Goal: Communication & Community: Participate in discussion

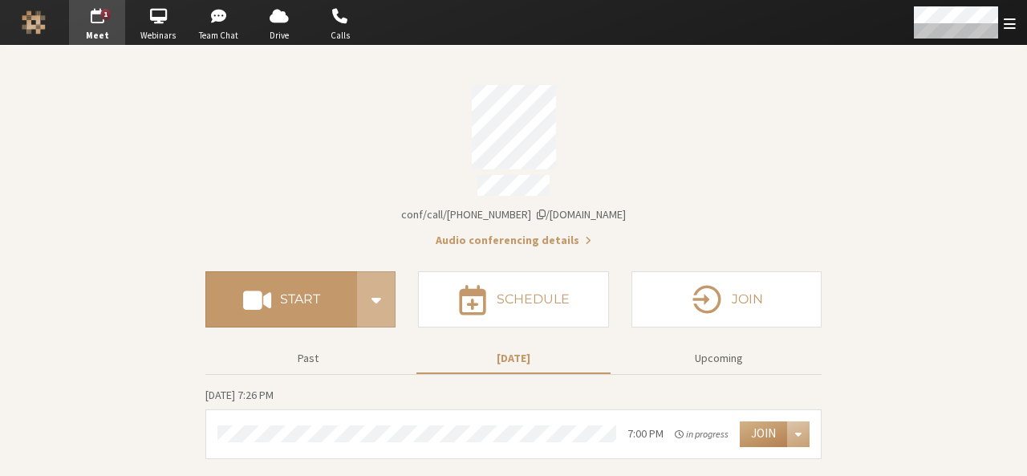
click at [897, 2] on div at bounding box center [898, 22] width 257 height 45
click at [213, 31] on span "Team Chat" at bounding box center [219, 36] width 56 height 14
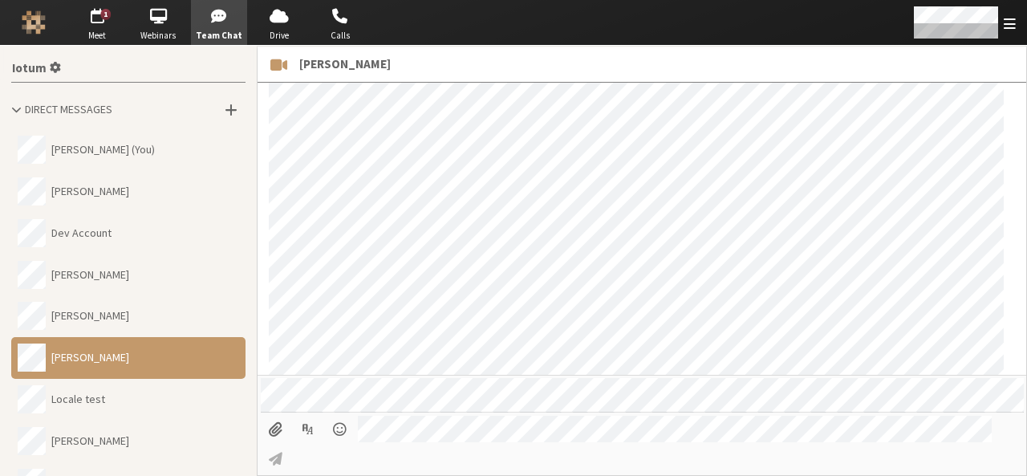
scroll to position [1453, 0]
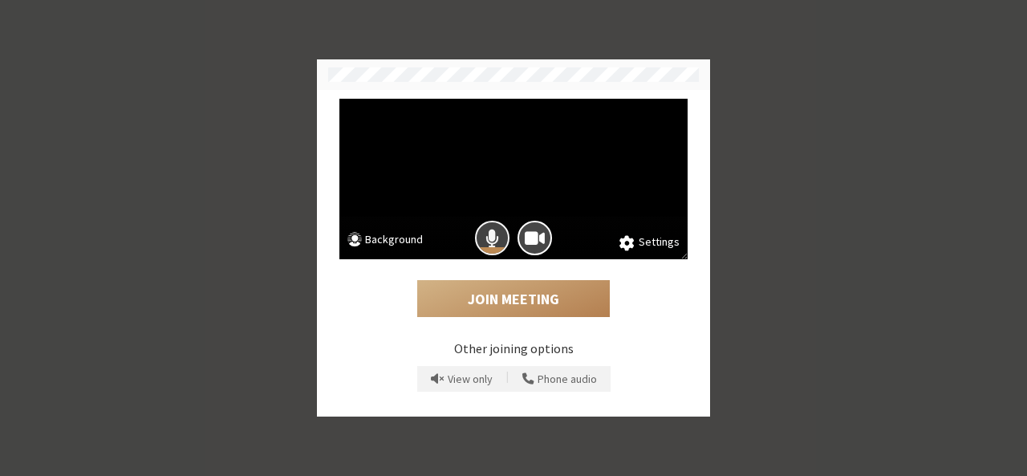
click at [492, 246] on span "Mic is on" at bounding box center [493, 238] width 14 height 22
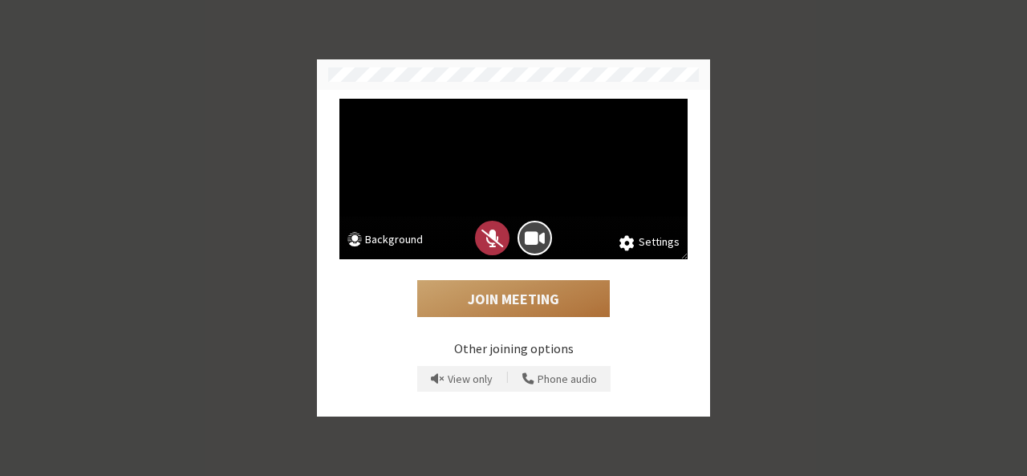
click at [499, 306] on button "Join Meeting" at bounding box center [513, 298] width 193 height 37
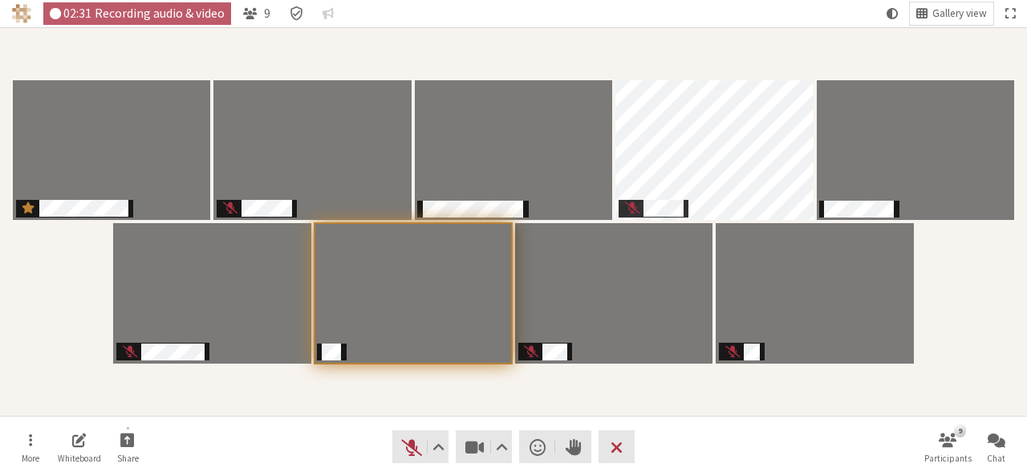
click at [655, 382] on div "Participants" at bounding box center [513, 222] width 1005 height 366
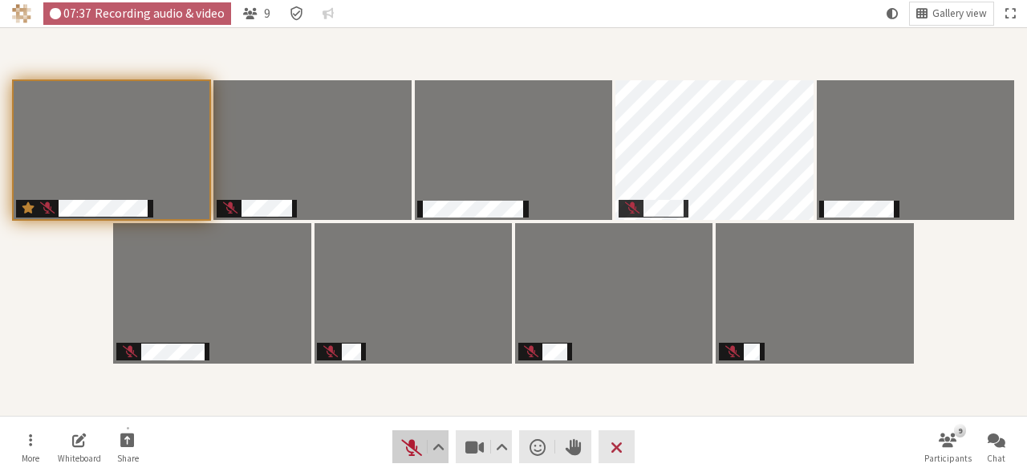
click at [415, 447] on span "Unmute (Alt+A)" at bounding box center [411, 447] width 22 height 22
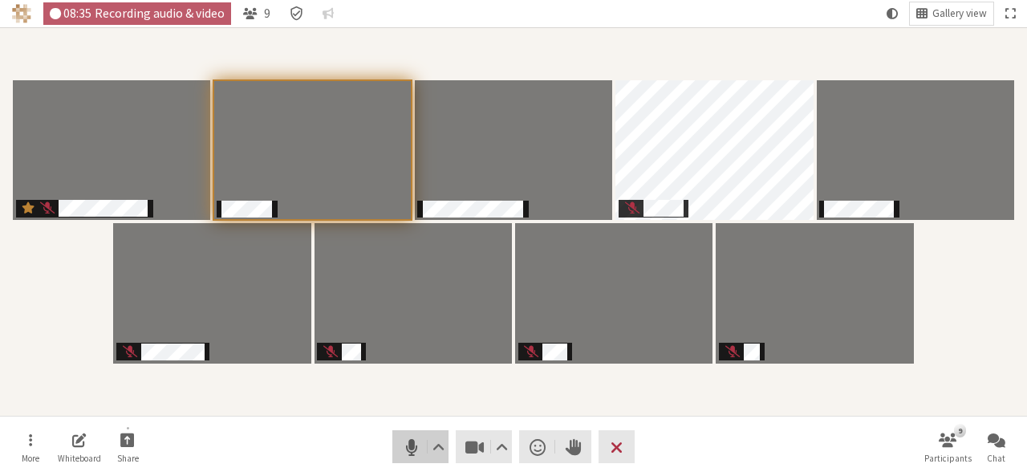
click at [415, 447] on span "Mute (Alt+A)" at bounding box center [411, 447] width 22 height 22
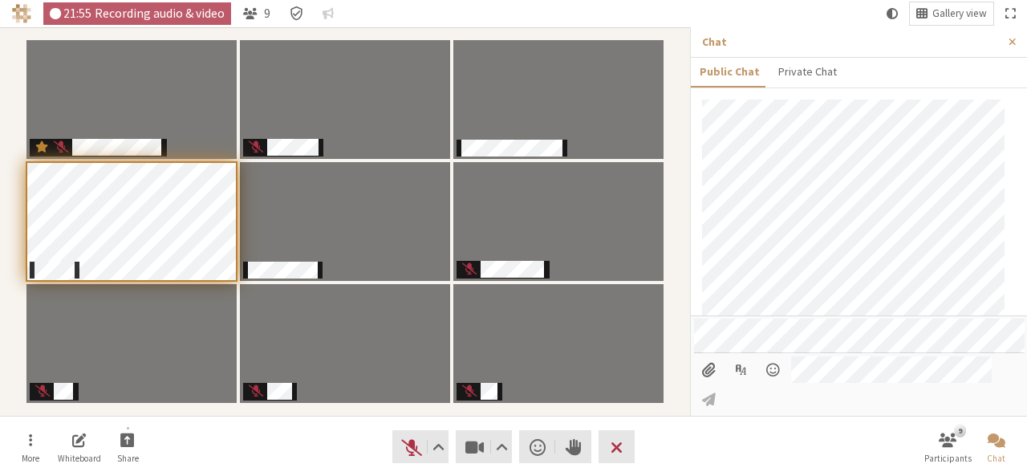
scroll to position [136, 0]
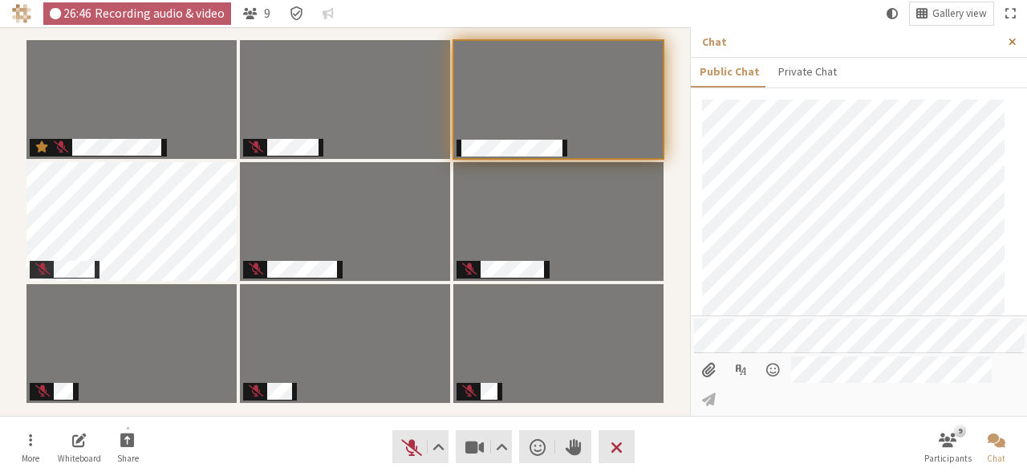
click at [1020, 38] on button "Close sidebar" at bounding box center [1013, 42] width 30 height 30
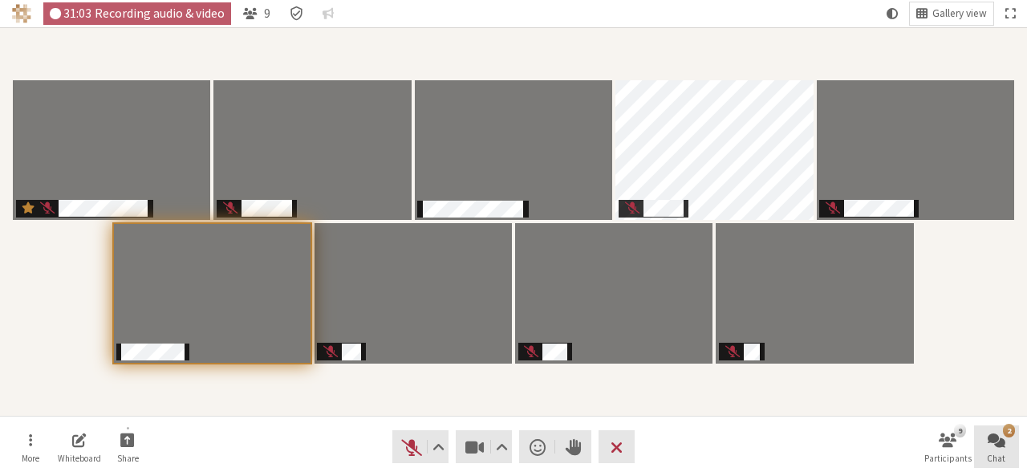
click at [990, 448] on span "Open chat" at bounding box center [997, 439] width 18 height 18
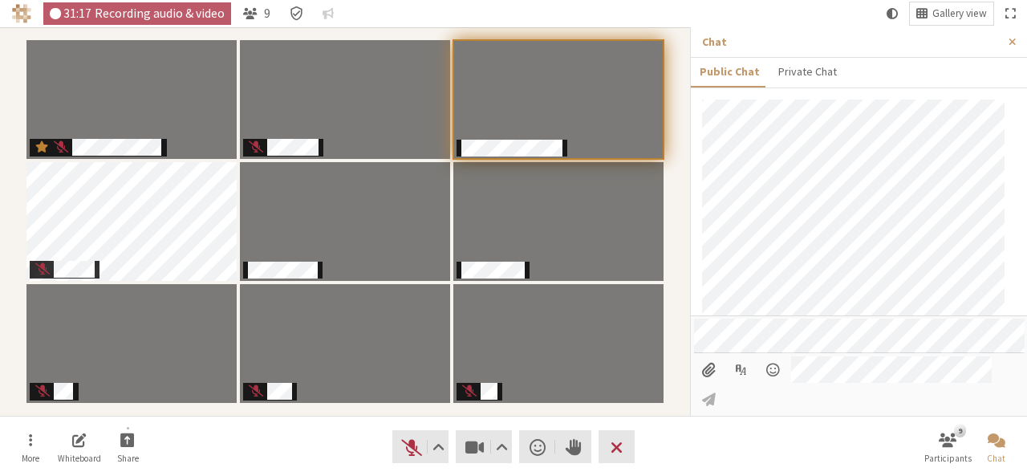
scroll to position [251, 0]
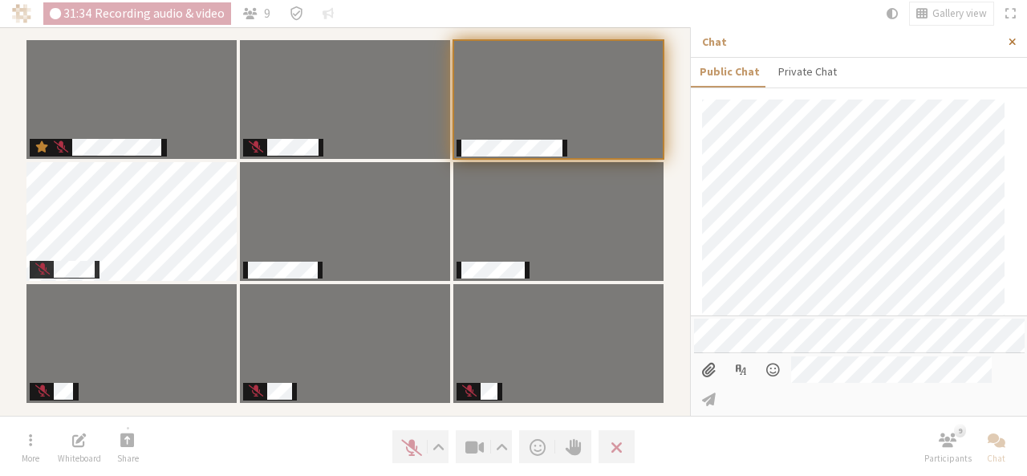
click at [1020, 41] on button "Close sidebar" at bounding box center [1013, 42] width 30 height 30
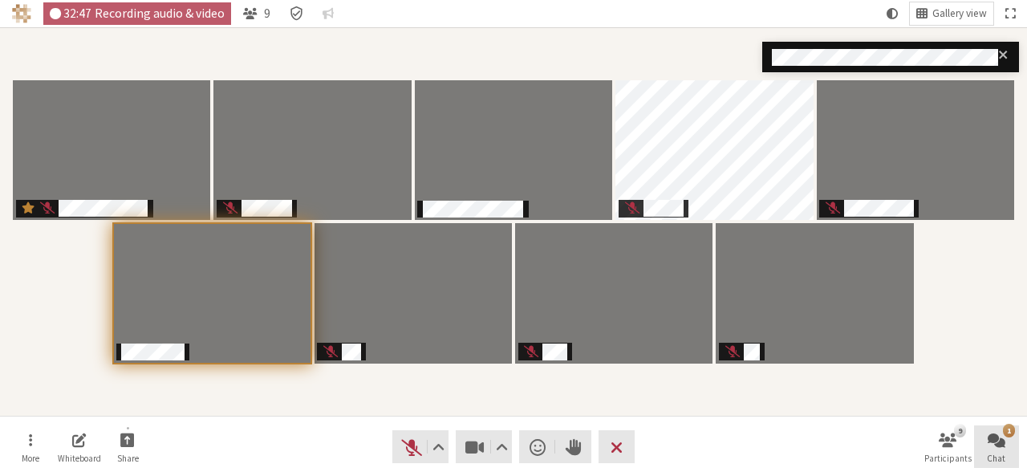
click at [996, 438] on span "Open chat" at bounding box center [997, 439] width 18 height 18
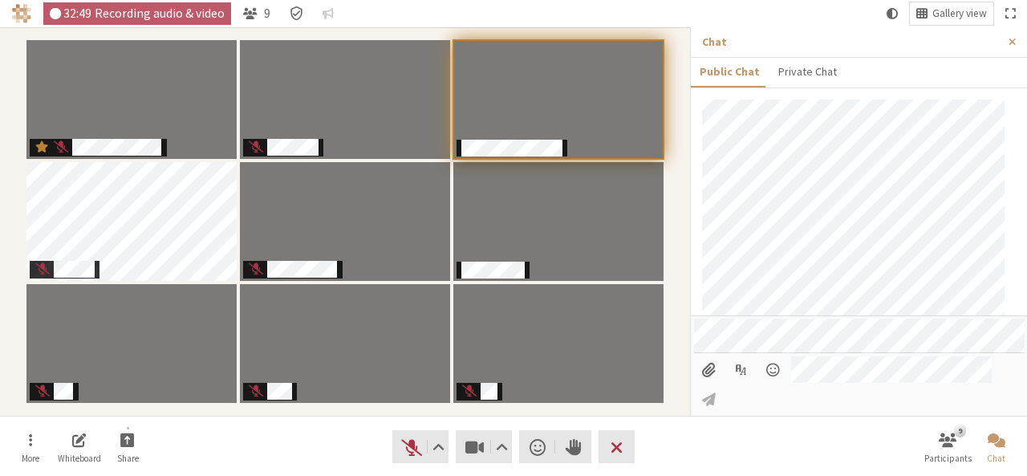
scroll to position [483, 0]
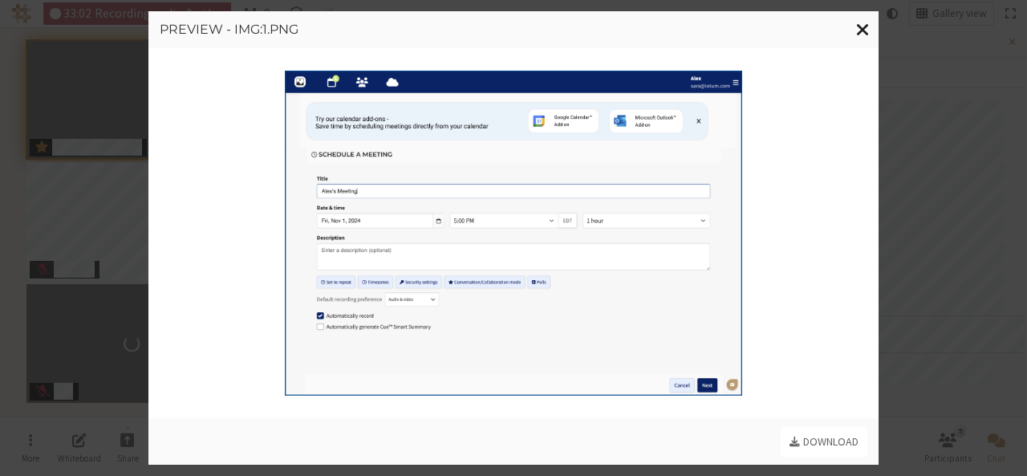
click at [861, 24] on span "Close modal" at bounding box center [863, 29] width 14 height 20
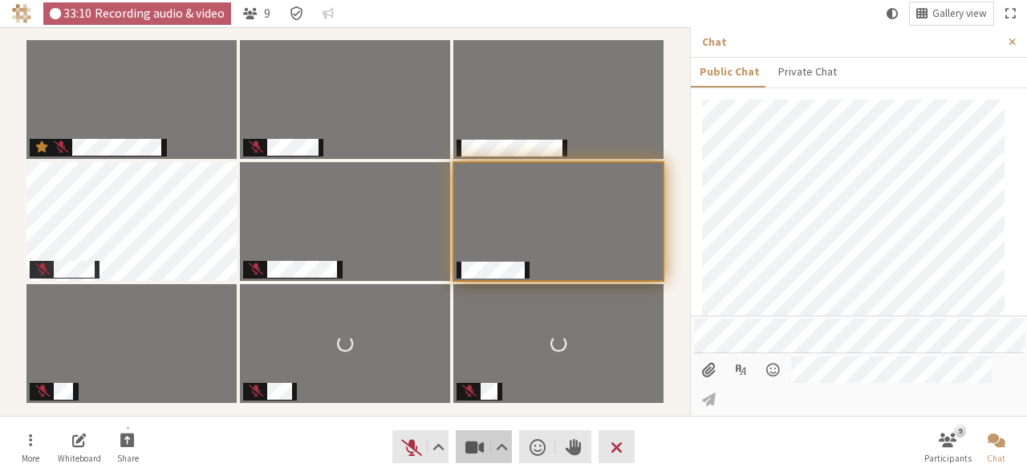
click at [464, 453] on span "Stop video (Alt+V)" at bounding box center [475, 447] width 22 height 22
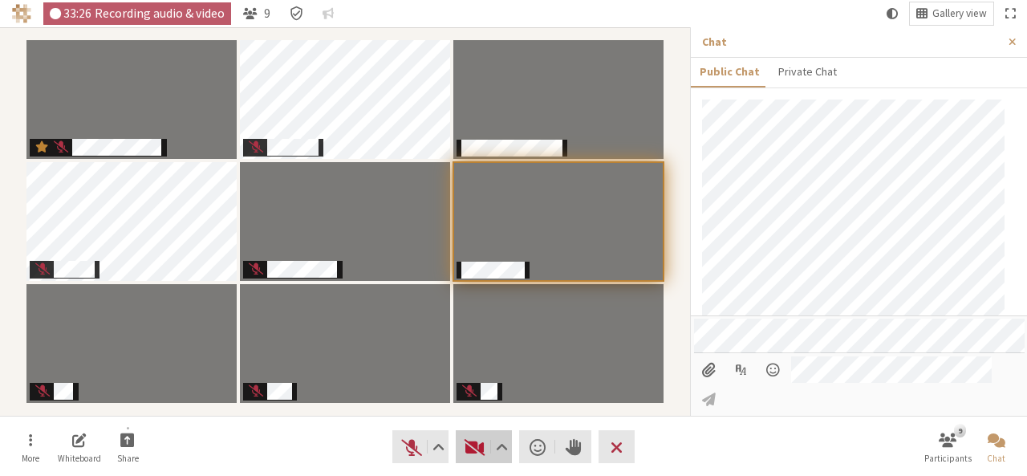
click at [461, 445] on button "Video" at bounding box center [484, 446] width 56 height 33
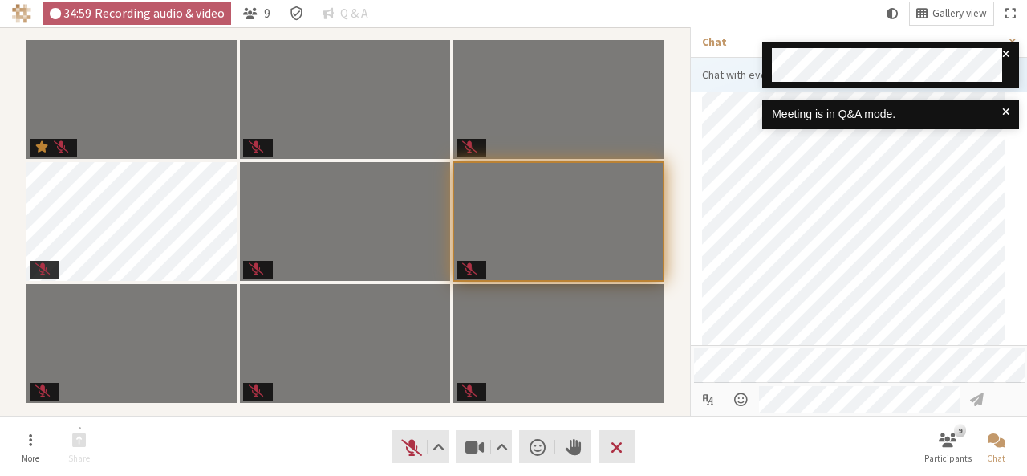
scroll to position [535, 0]
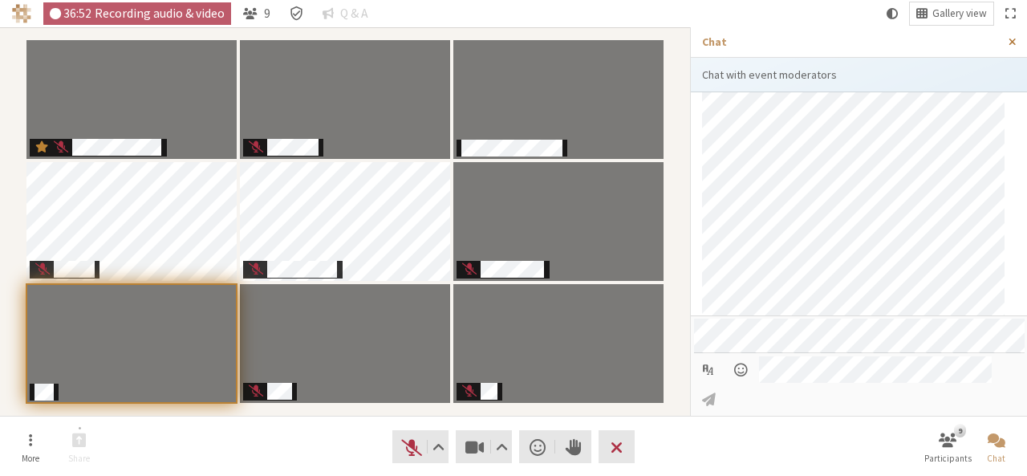
click at [1011, 43] on span "Close sidebar" at bounding box center [1012, 42] width 7 height 12
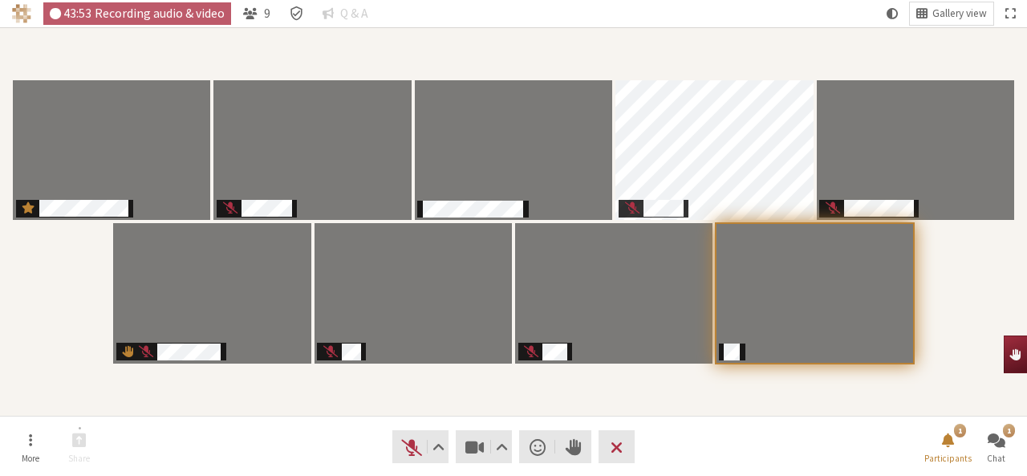
click at [1013, 353] on span "1 hand raised" at bounding box center [1015, 353] width 11 height 13
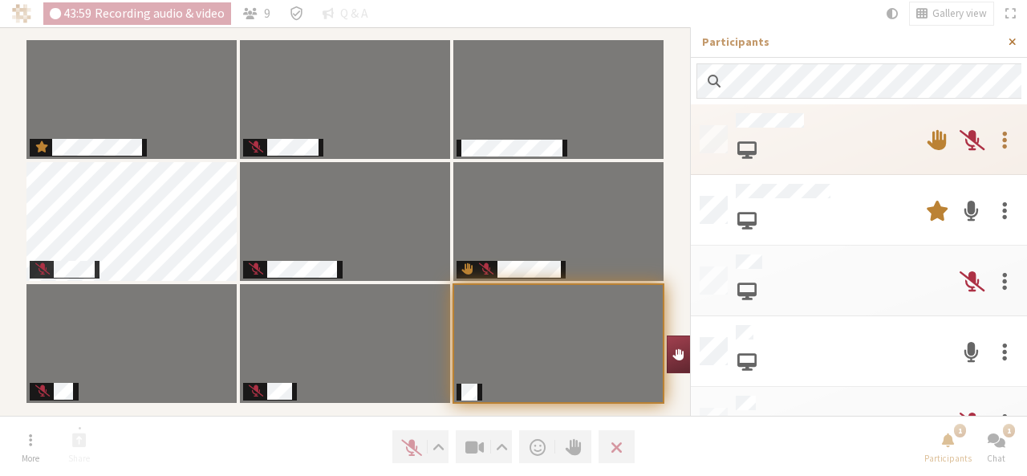
click at [1013, 44] on span "Close sidebar" at bounding box center [1012, 42] width 7 height 12
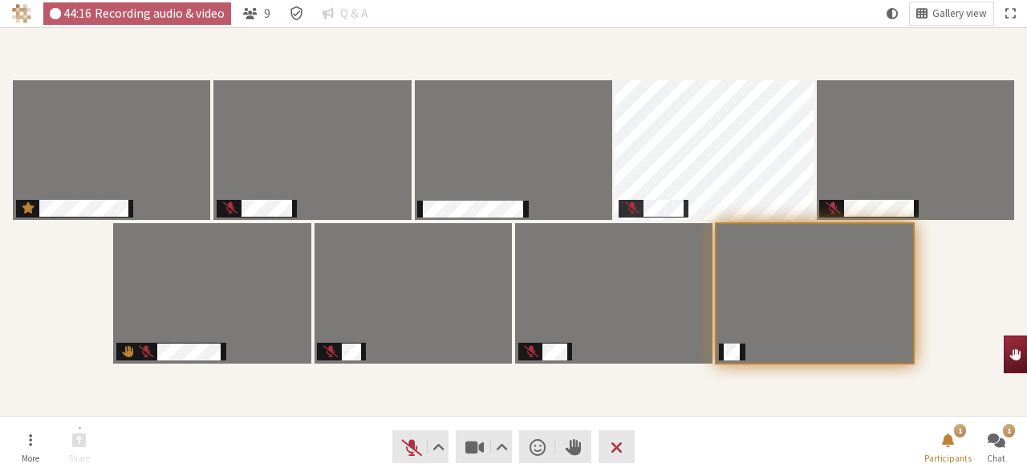
drag, startPoint x: 1020, startPoint y: 364, endPoint x: 1016, endPoint y: 384, distance: 19.7
click at [1016, 384] on section "Participants" at bounding box center [513, 221] width 1027 height 388
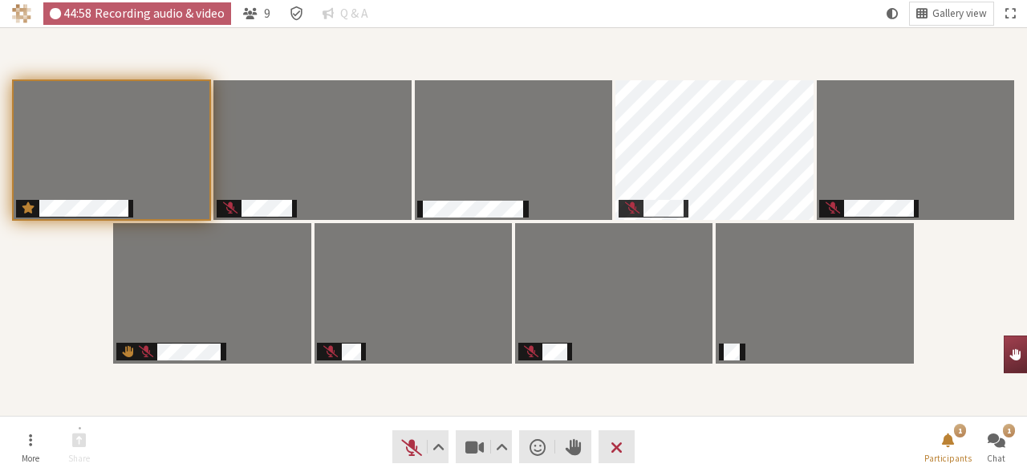
click at [623, 28] on section "Participants" at bounding box center [513, 221] width 1027 height 388
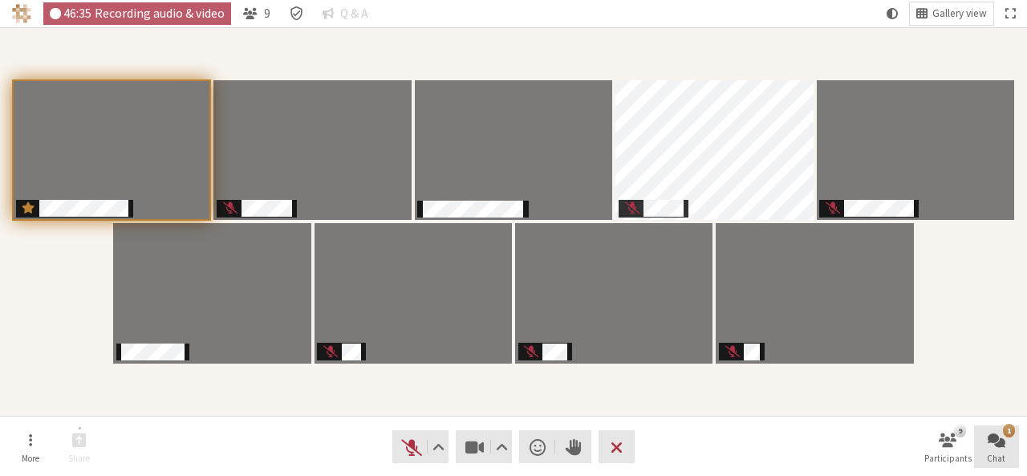
click at [996, 466] on button "1 Chat" at bounding box center [996, 446] width 45 height 43
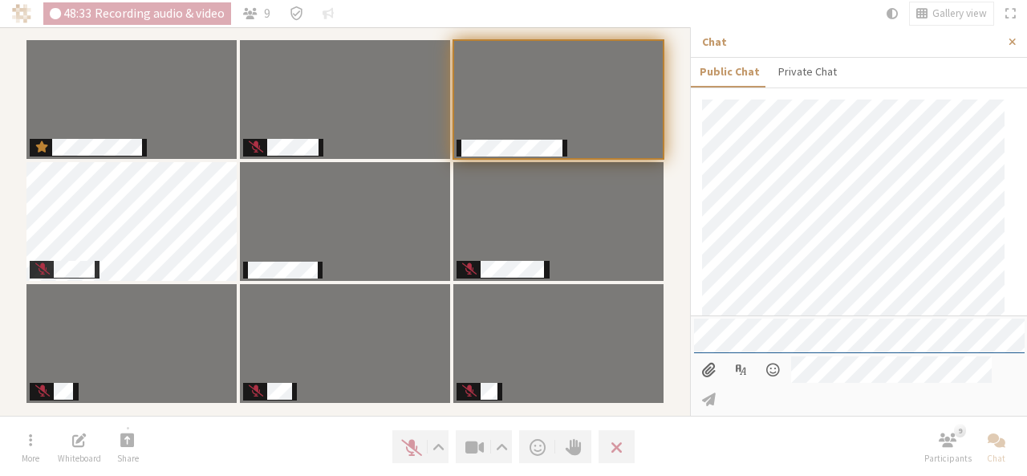
scroll to position [376, 0]
click at [1010, 43] on span "Close sidebar" at bounding box center [1012, 42] width 7 height 12
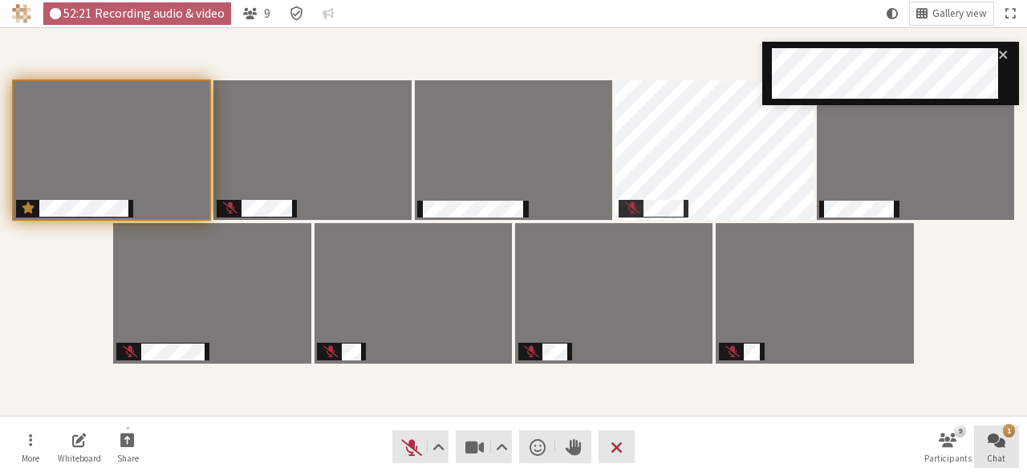
click at [997, 441] on span "Open chat" at bounding box center [997, 439] width 18 height 18
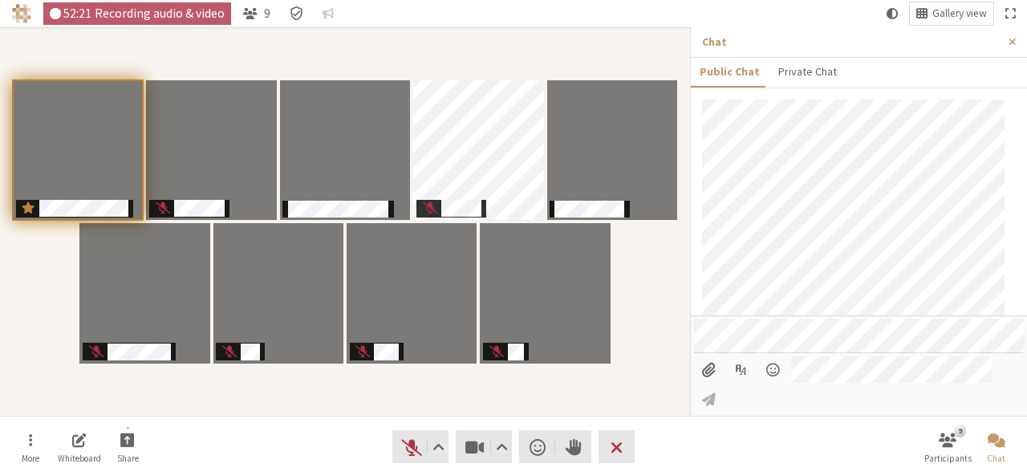
scroll to position [919, 0]
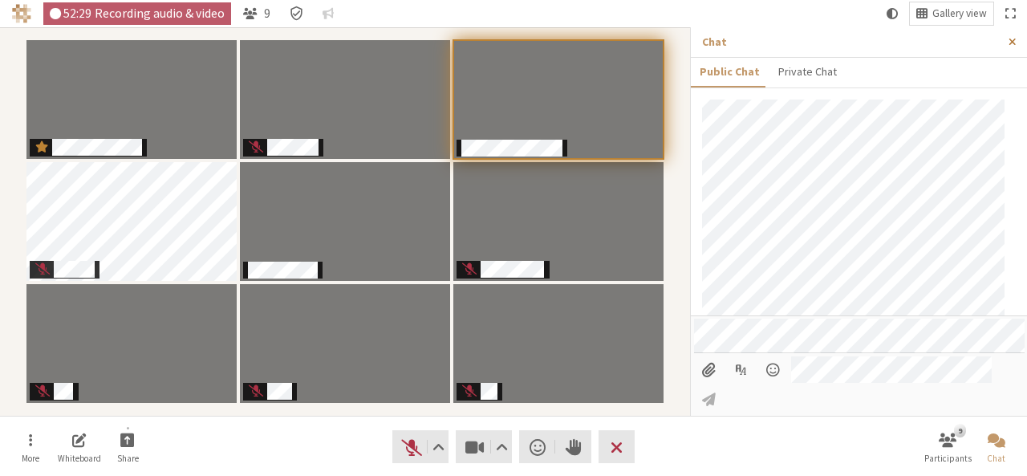
click at [1014, 36] on span "Close sidebar" at bounding box center [1012, 42] width 7 height 12
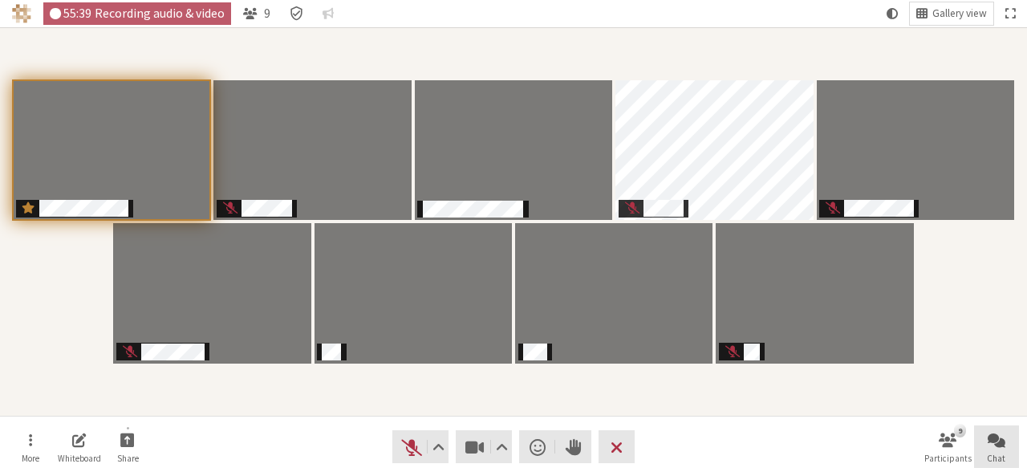
click at [997, 455] on span "Chat" at bounding box center [996, 458] width 18 height 10
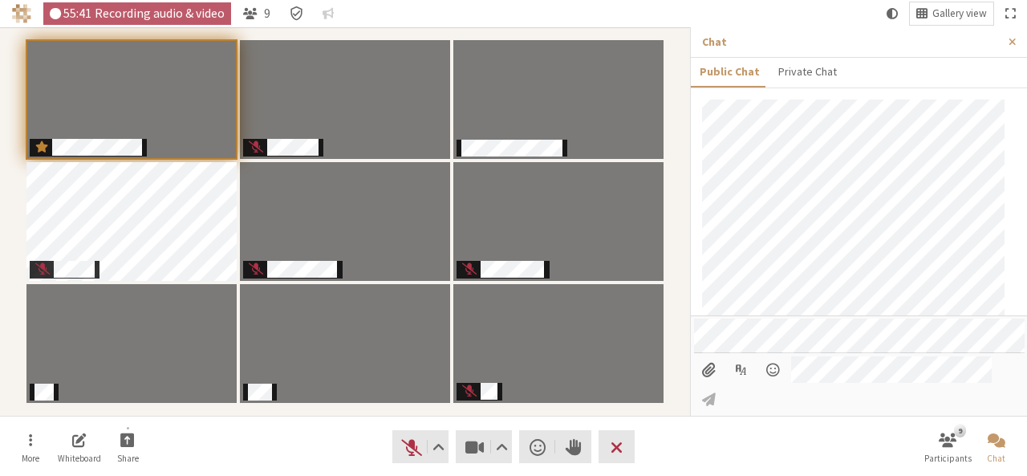
scroll to position [992, 0]
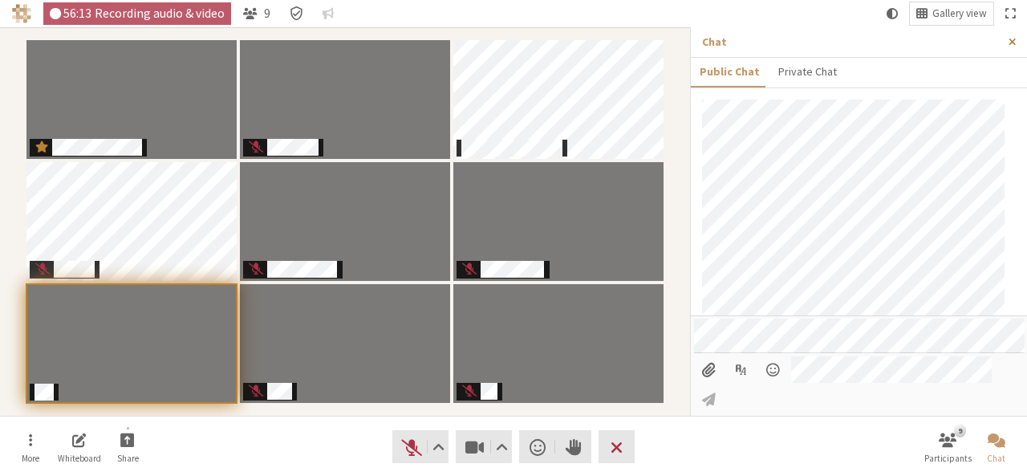
click at [1013, 44] on span "Close sidebar" at bounding box center [1012, 42] width 7 height 12
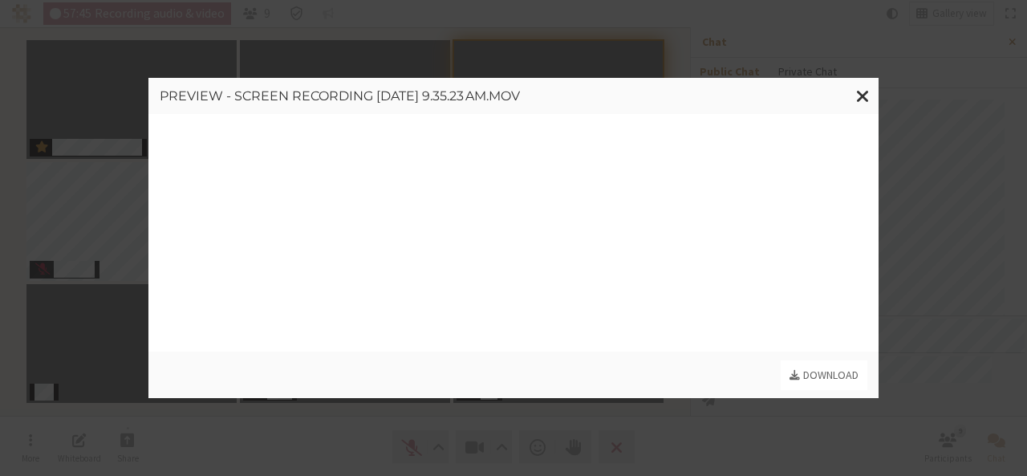
scroll to position [1186, 0]
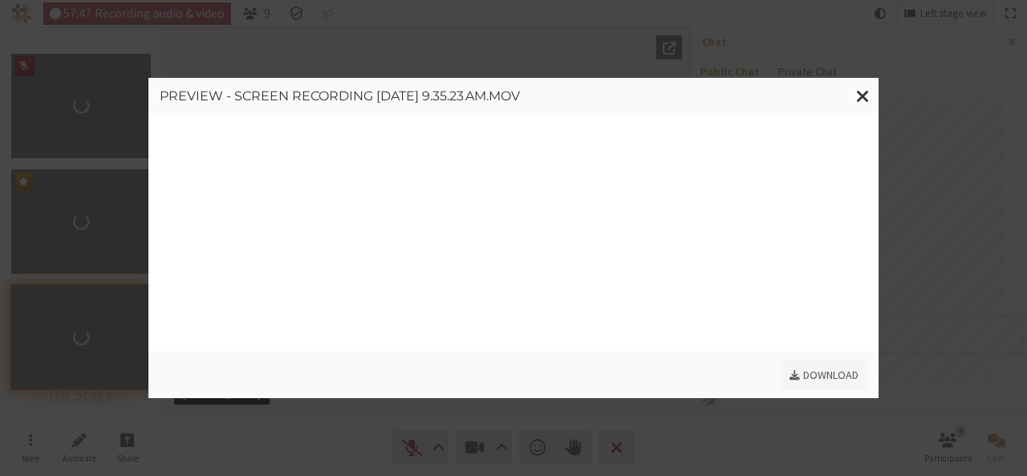
click at [830, 378] on link "Download" at bounding box center [824, 375] width 87 height 30
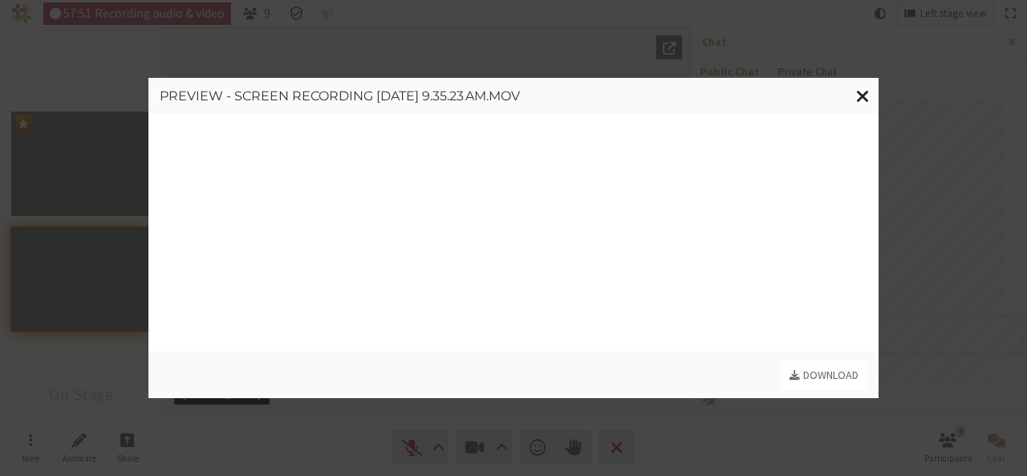
click at [864, 96] on button "Close modal" at bounding box center [862, 96] width 31 height 37
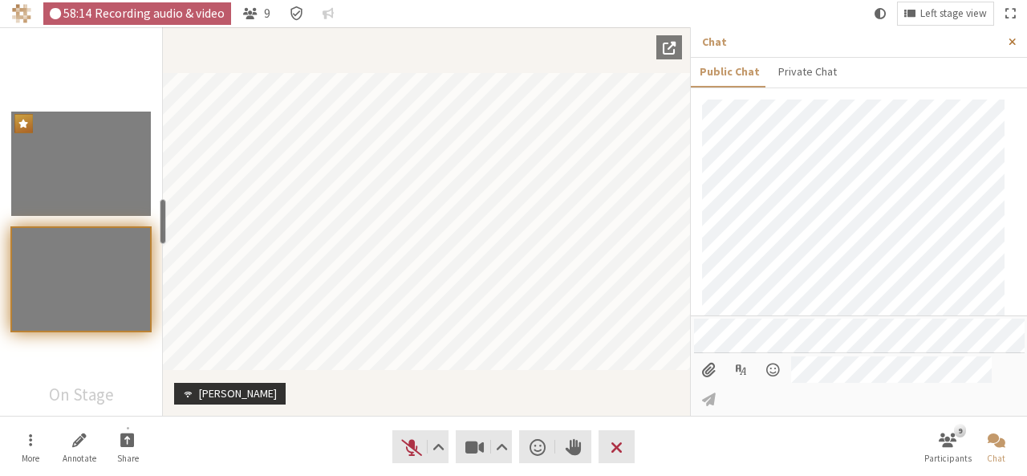
click at [1017, 35] on button "Close sidebar" at bounding box center [1013, 42] width 30 height 30
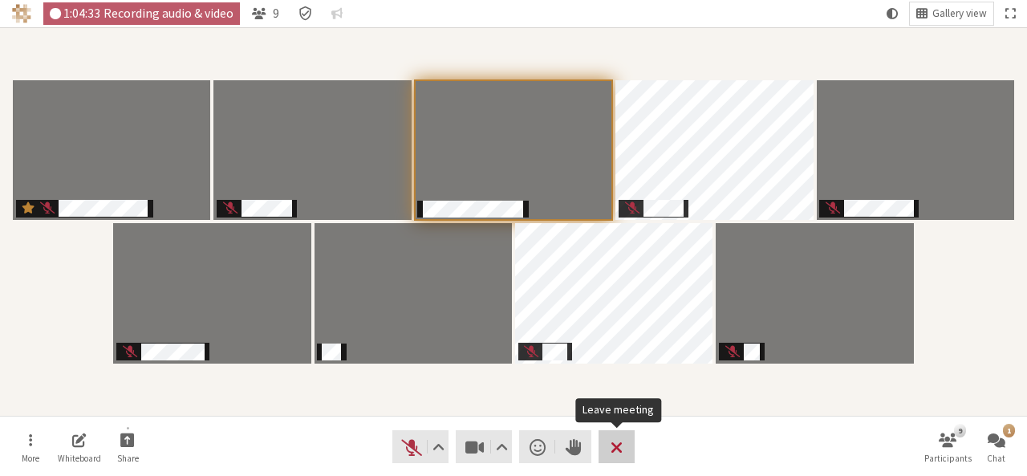
click at [616, 444] on span "Leave meeting" at bounding box center [617, 447] width 12 height 22
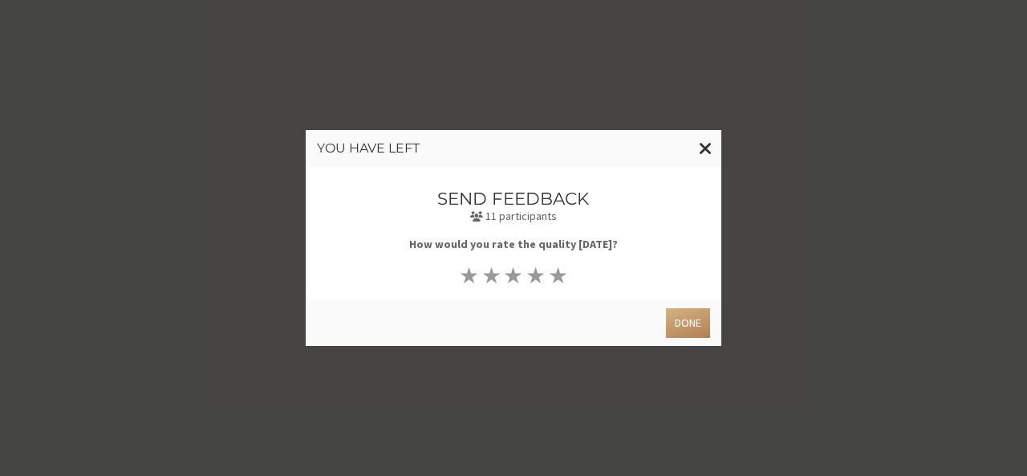
click at [680, 299] on div "Done" at bounding box center [514, 322] width 416 height 47
click at [685, 323] on button "Done" at bounding box center [688, 323] width 44 height 30
